Goal: Use online tool/utility

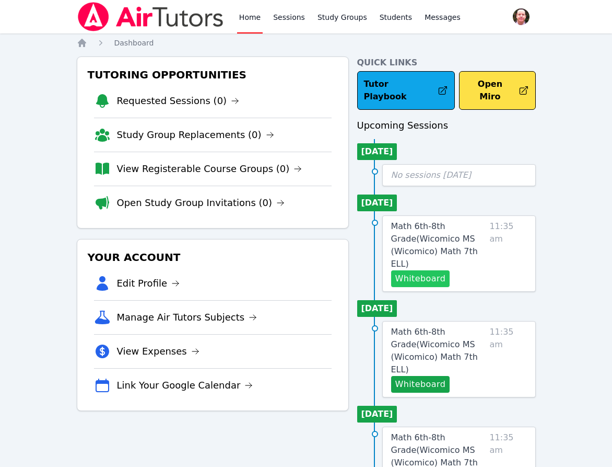
click at [413, 270] on button "Whiteboard" at bounding box center [420, 278] width 59 height 17
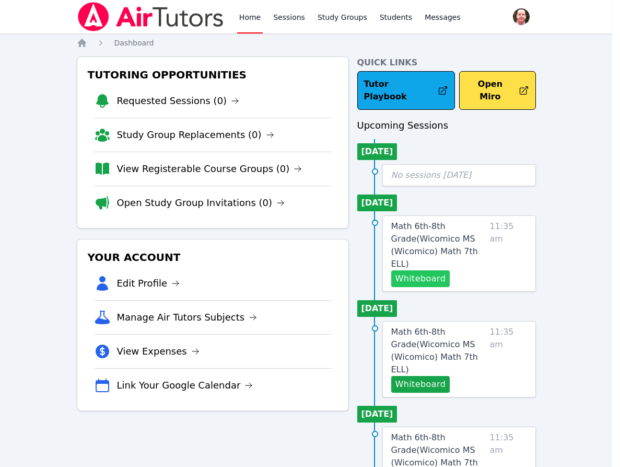
click at [413, 253] on div "This session is not scheduled to start for 1 day . Are you sure this is the ses…" at bounding box center [310, 239] width 295 height 40
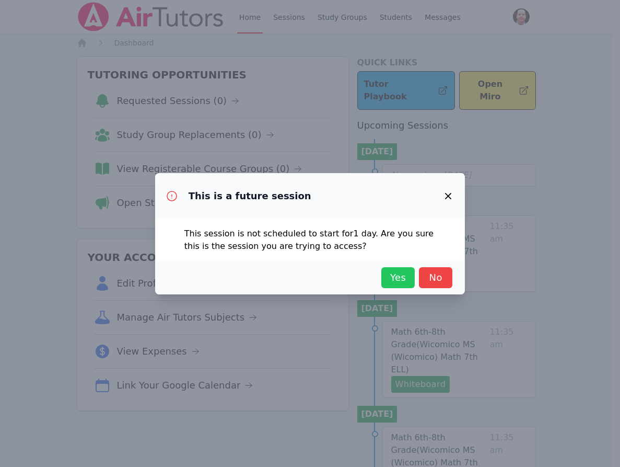
click at [405, 277] on span "Yes" at bounding box center [398, 277] width 23 height 15
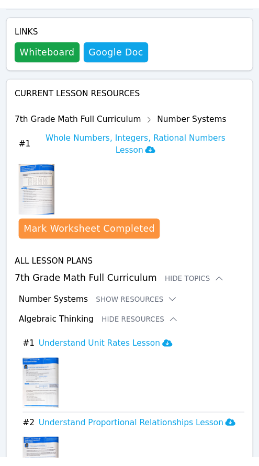
scroll to position [728, 0]
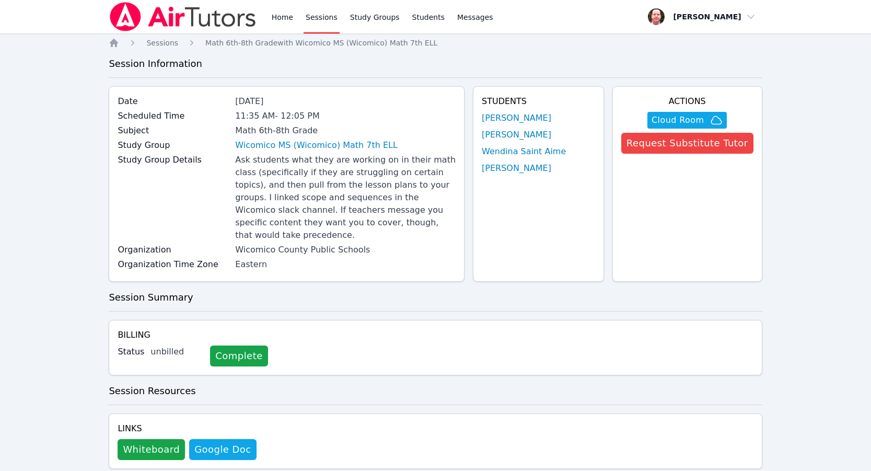
scroll to position [1307, 0]
